Goal: Task Accomplishment & Management: Manage account settings

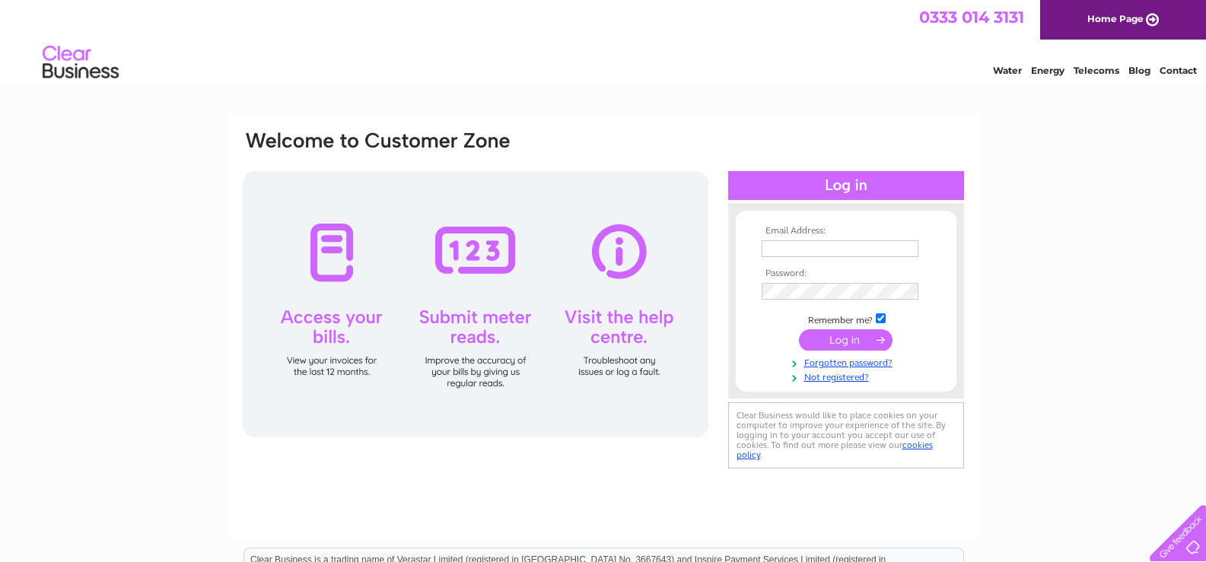
type input "campkinscameras@btconnect.com"
click at [833, 336] on input "submit" at bounding box center [846, 339] width 94 height 21
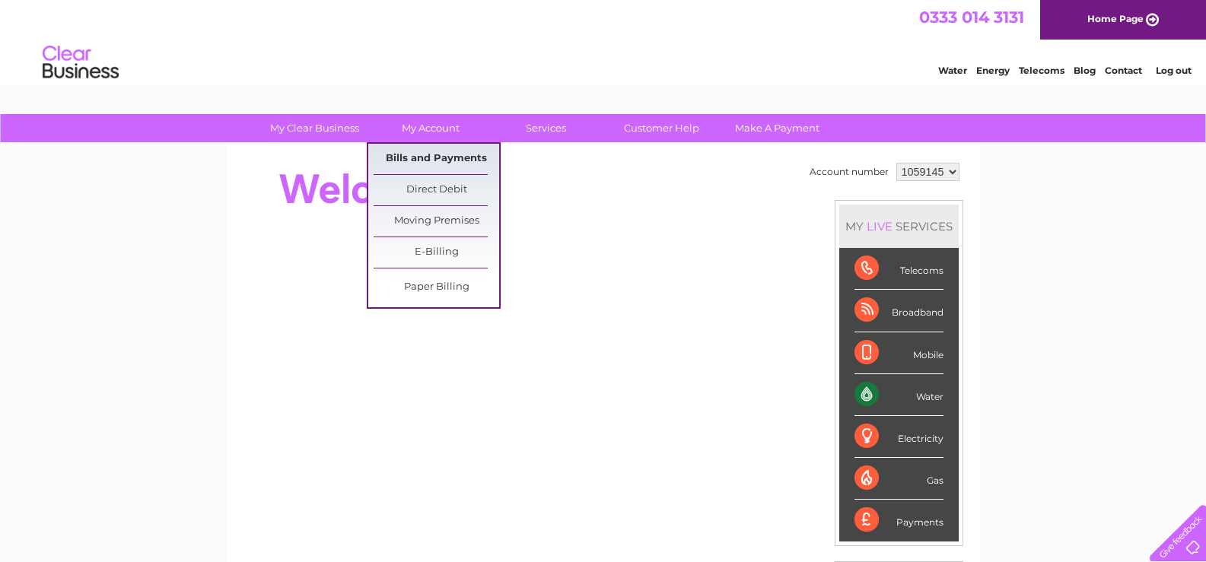
click at [431, 159] on link "Bills and Payments" at bounding box center [437, 159] width 126 height 30
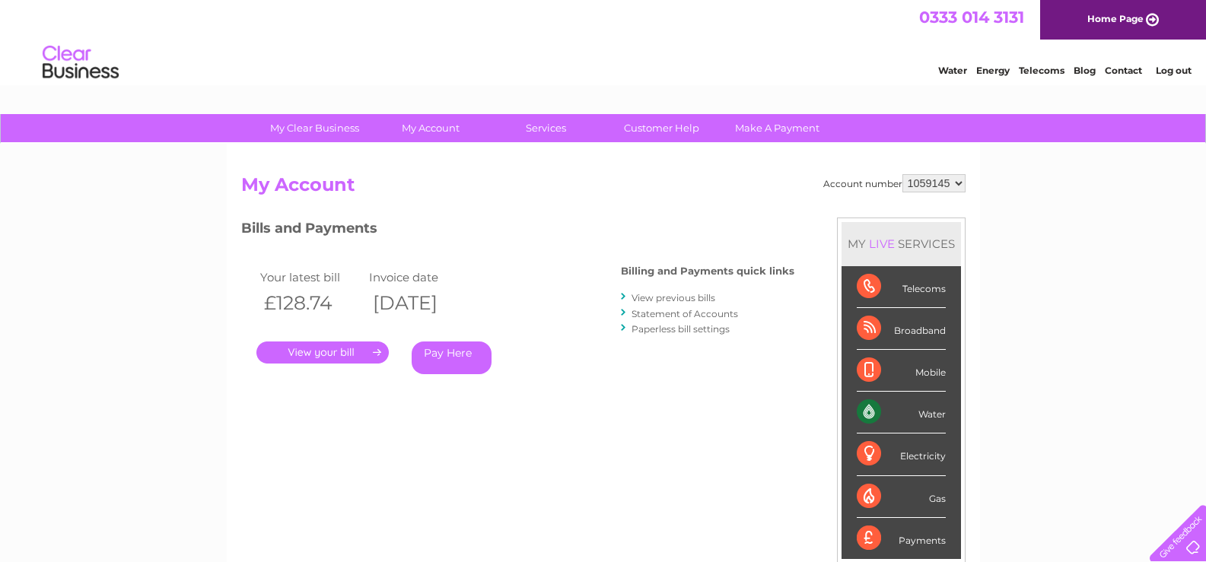
click at [652, 303] on link "View previous bills" at bounding box center [673, 297] width 84 height 11
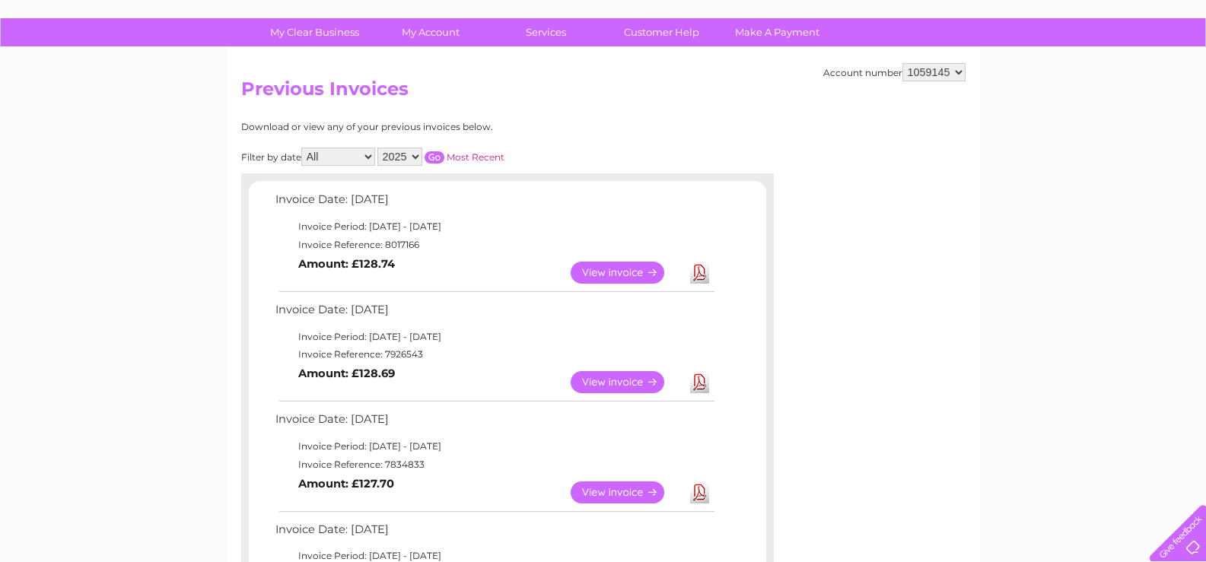
scroll to position [122, 0]
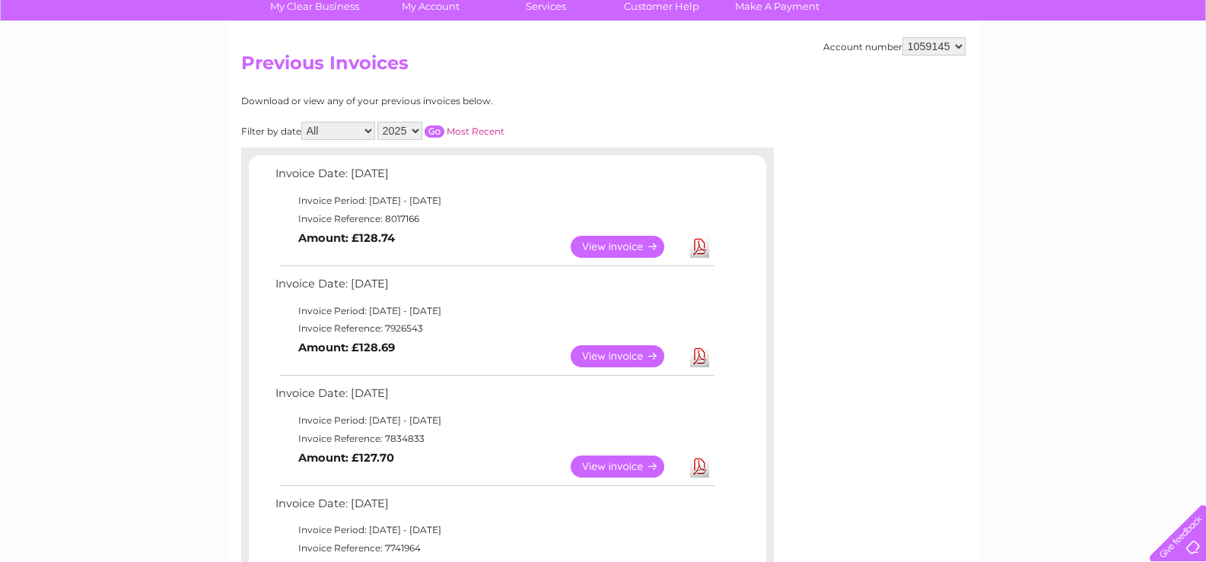
click at [645, 355] on link "View" at bounding box center [627, 356] width 112 height 22
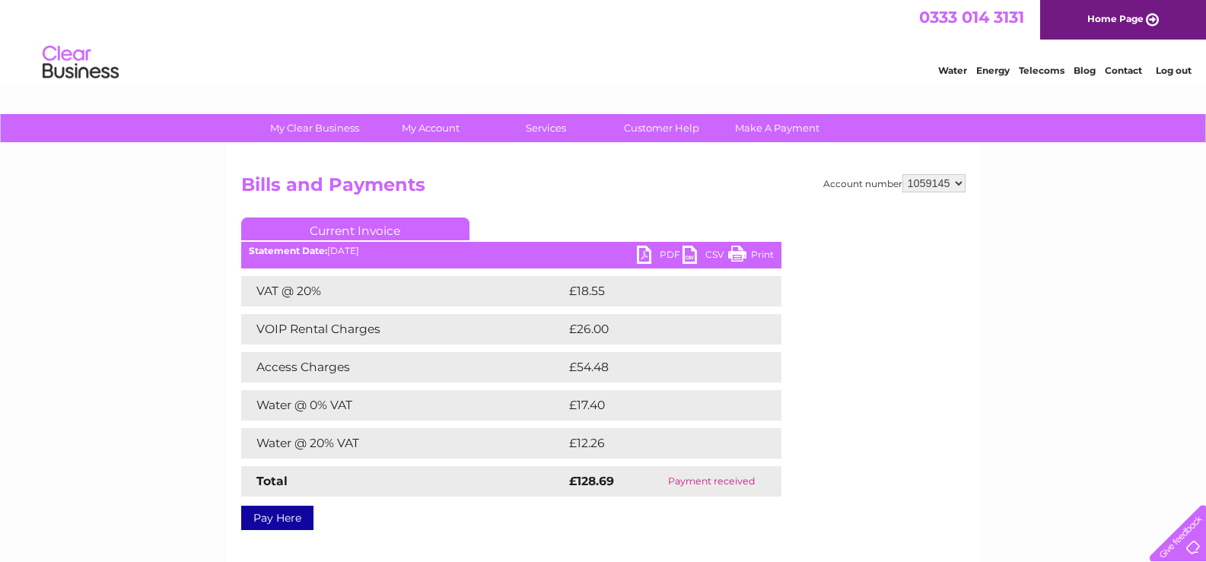
click at [662, 256] on link "PDF" at bounding box center [660, 257] width 46 height 22
click at [1172, 69] on link "Log out" at bounding box center [1174, 70] width 36 height 11
